Goal: Information Seeking & Learning: Check status

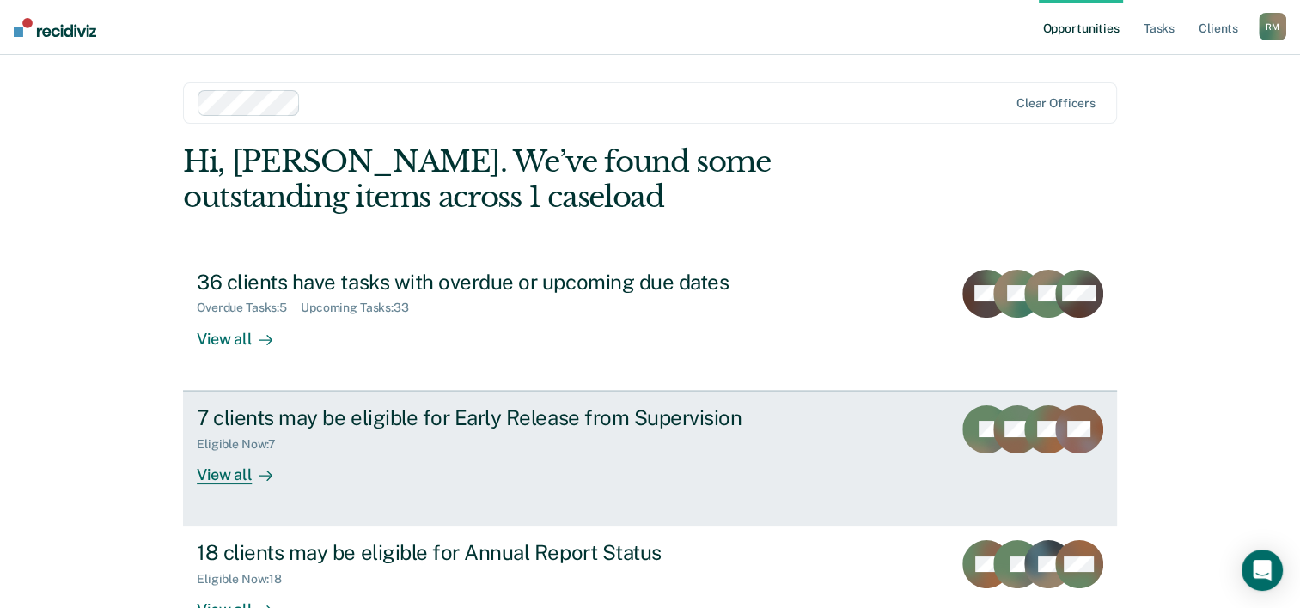
click at [639, 419] on div "7 clients may be eligible for Early Release from Supervision" at bounding box center [498, 418] width 603 height 25
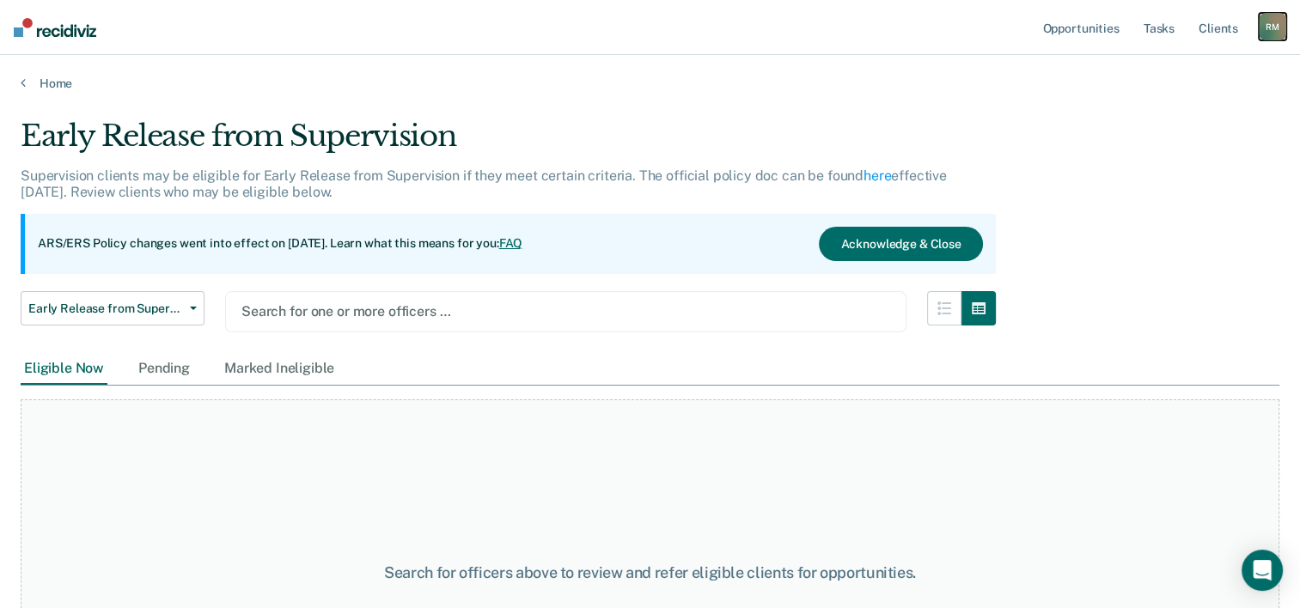
click at [1269, 27] on div "R M" at bounding box center [1273, 27] width 28 height 28
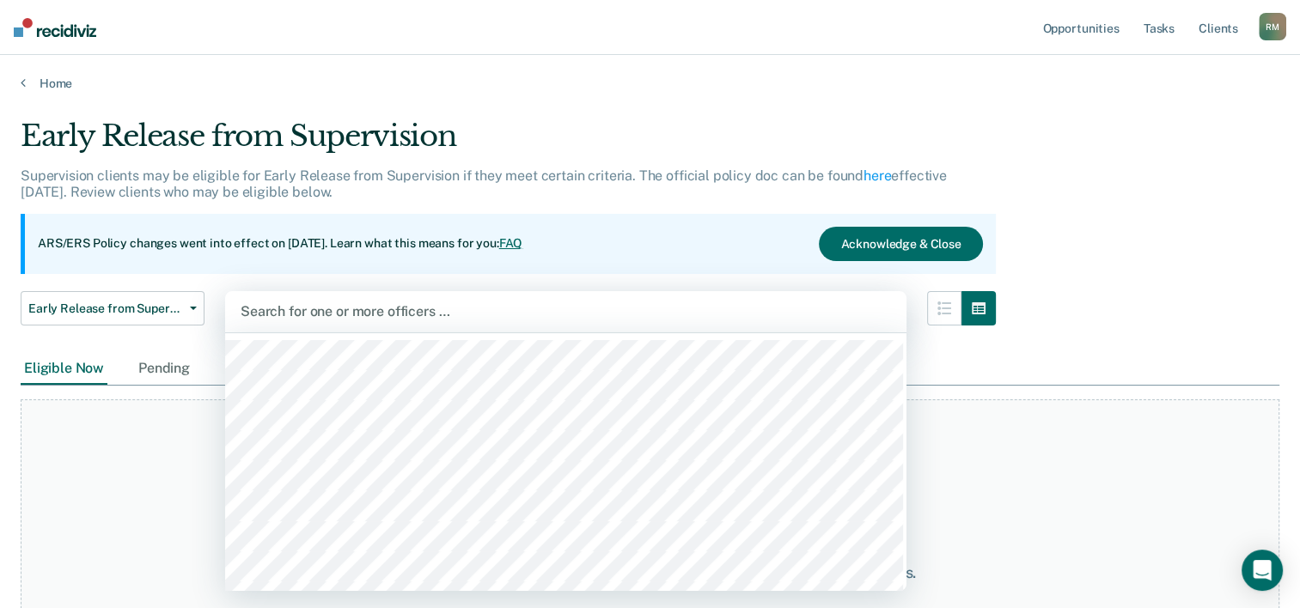
click at [441, 305] on div at bounding box center [566, 312] width 651 height 20
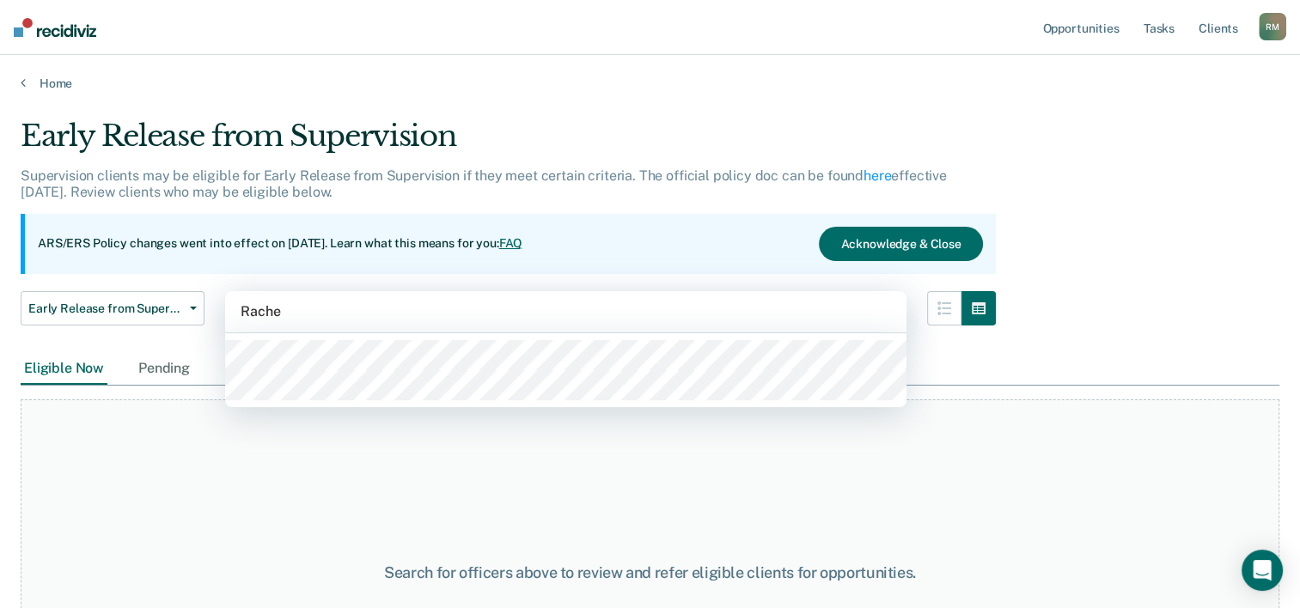
type input "[PERSON_NAME]"
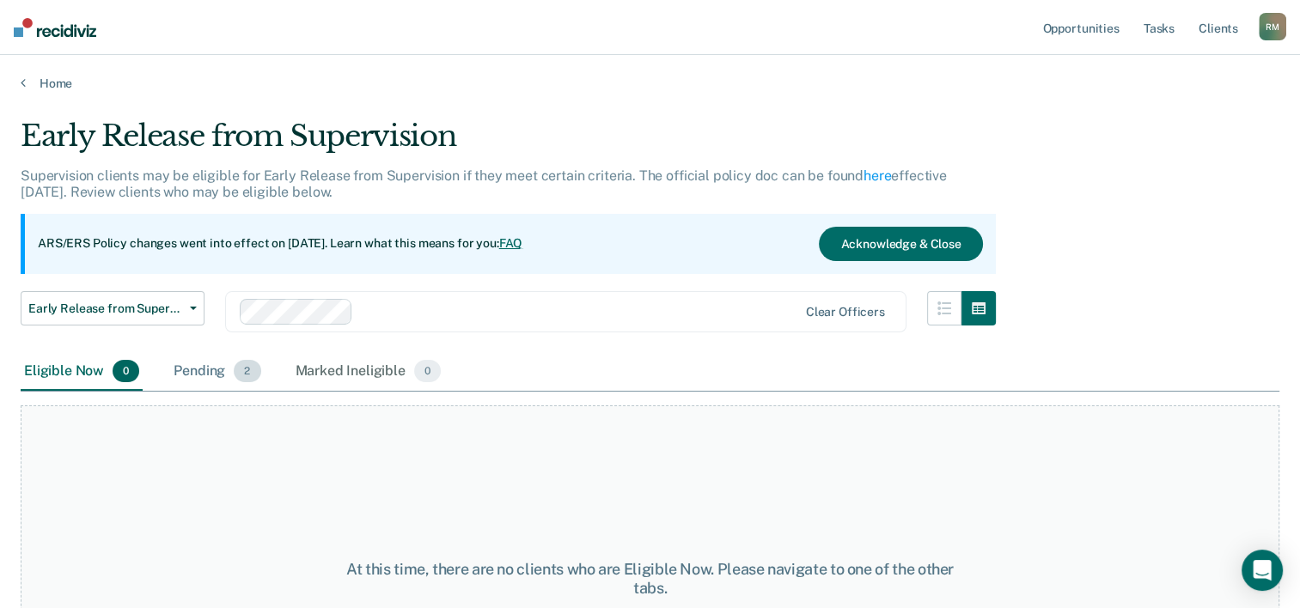
click at [204, 367] on div "Pending 2" at bounding box center [217, 372] width 94 height 38
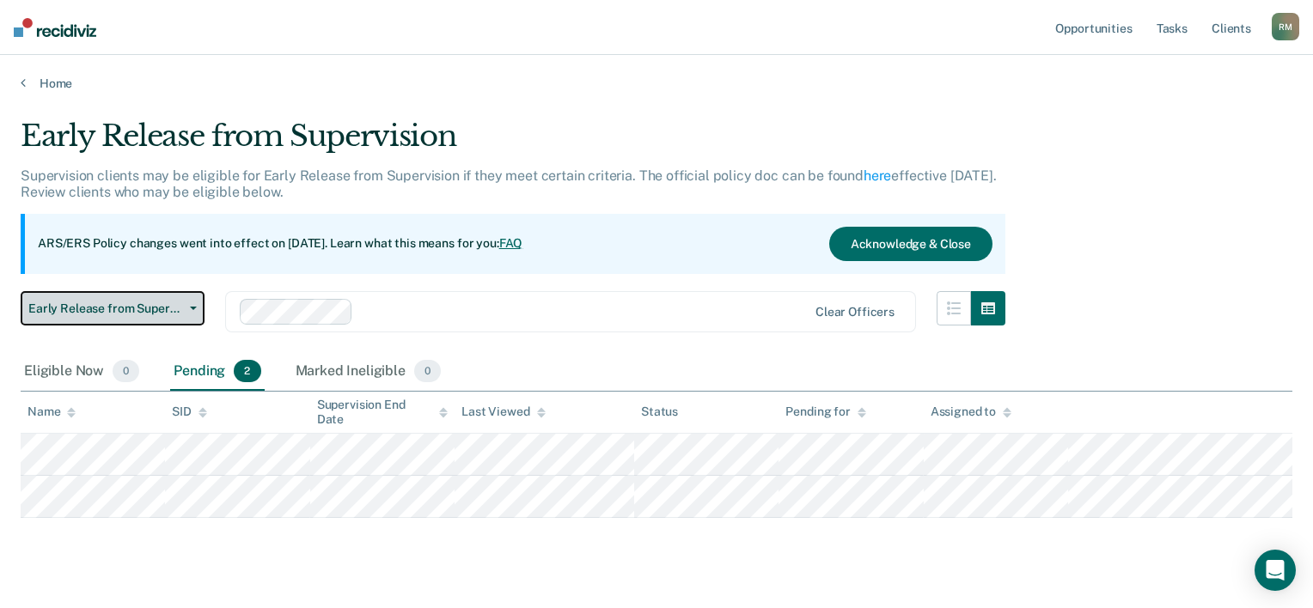
click at [193, 310] on button "Early Release from Supervision" at bounding box center [113, 308] width 184 height 34
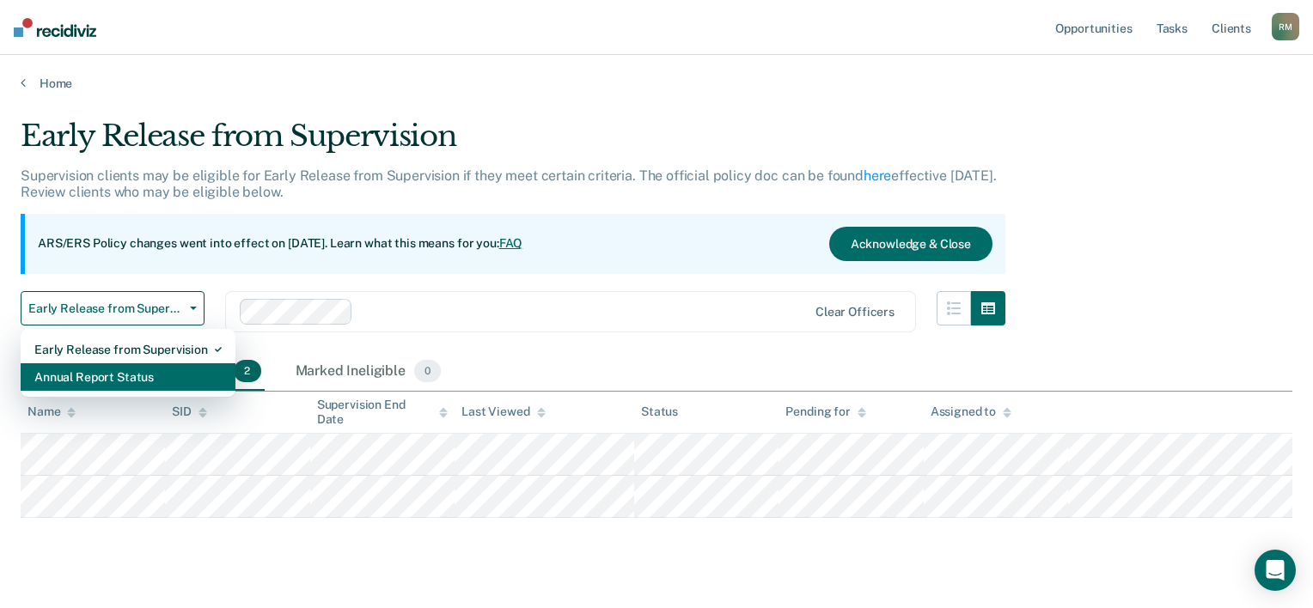
click at [148, 371] on div "Annual Report Status" at bounding box center [127, 378] width 187 height 28
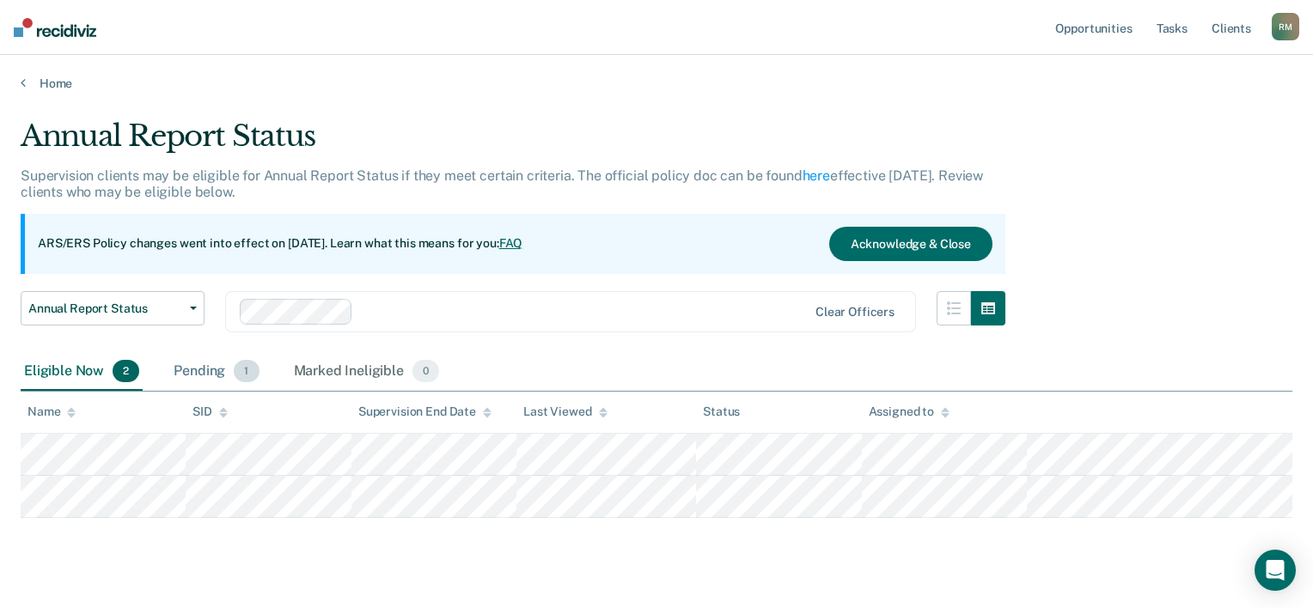
click at [199, 365] on div "Pending 1" at bounding box center [216, 372] width 92 height 38
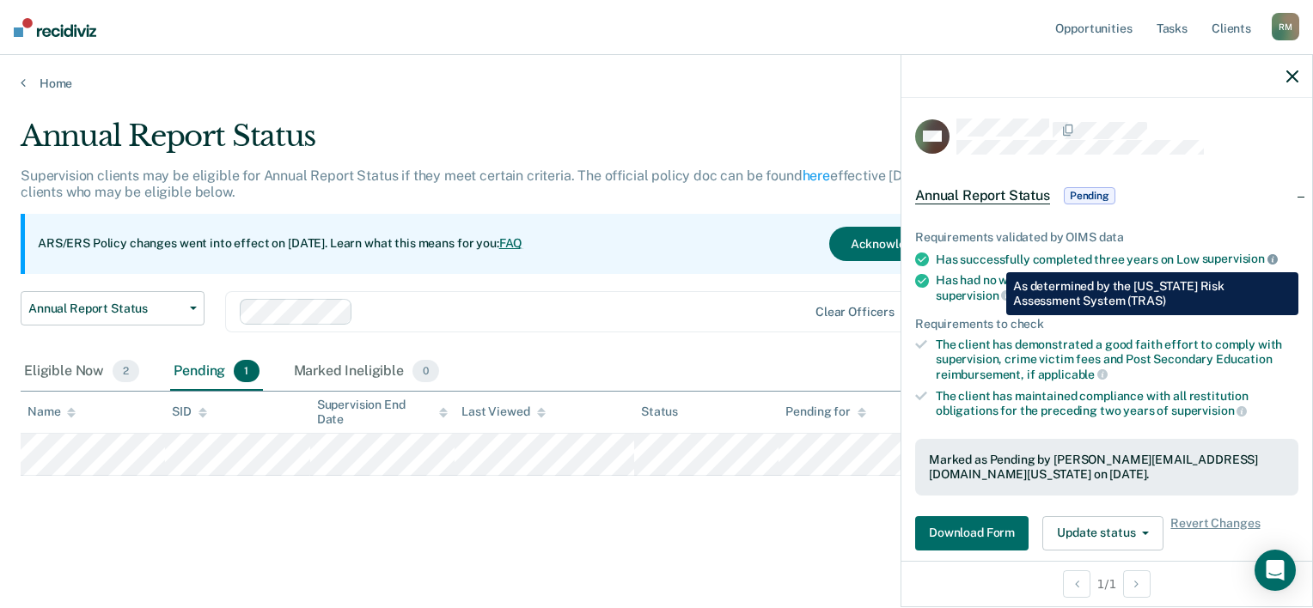
click at [1269, 260] on icon at bounding box center [1273, 259] width 10 height 10
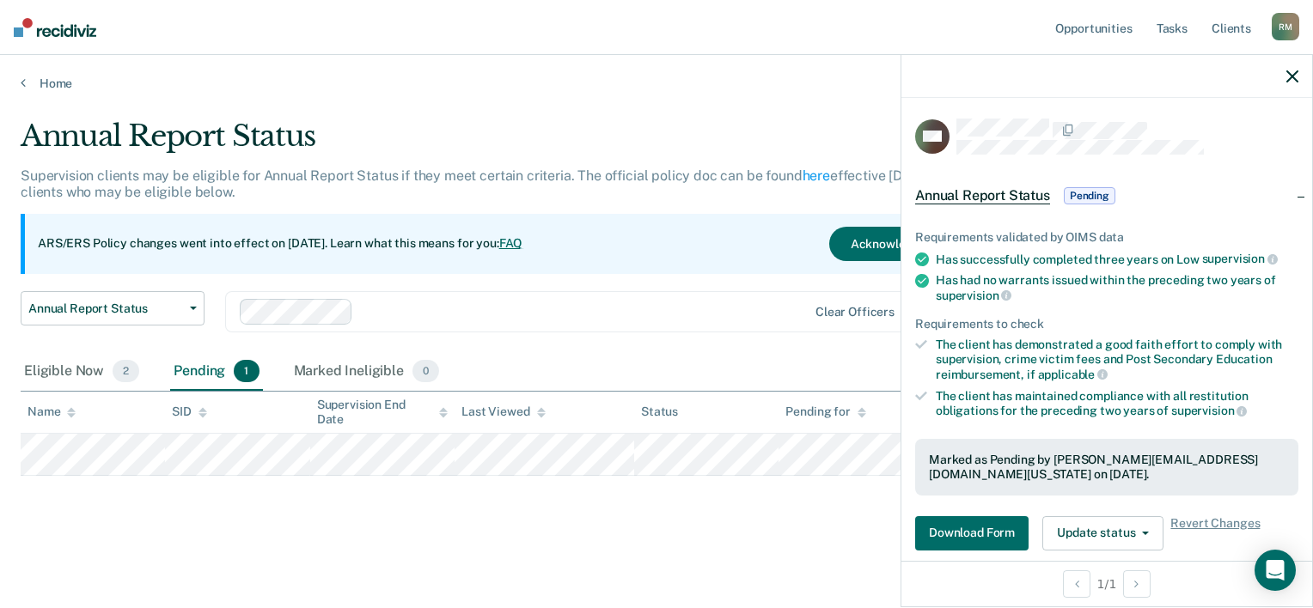
click at [663, 110] on main "Annual Report Status Supervision clients may be eligible for Annual Report Stat…" at bounding box center [656, 347] width 1313 height 512
click at [1293, 73] on icon "button" at bounding box center [1293, 76] width 12 height 12
